Goal: Register for event/course

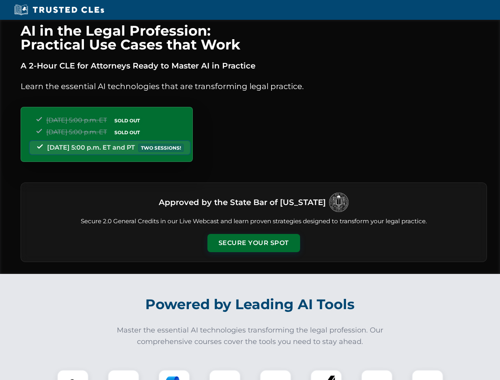
click at [254, 243] on button "Secure Your Spot" at bounding box center [254, 243] width 93 height 18
click at [73, 375] on img at bounding box center [72, 385] width 23 height 23
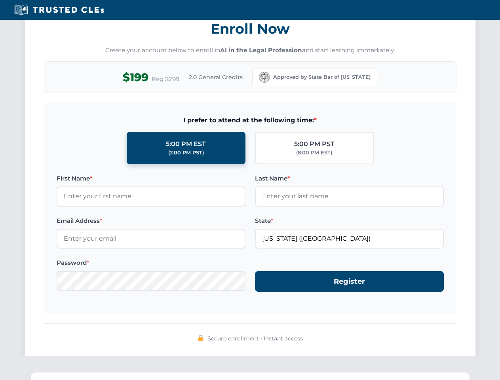
scroll to position [778, 0]
